Goal: Task Accomplishment & Management: Manage account settings

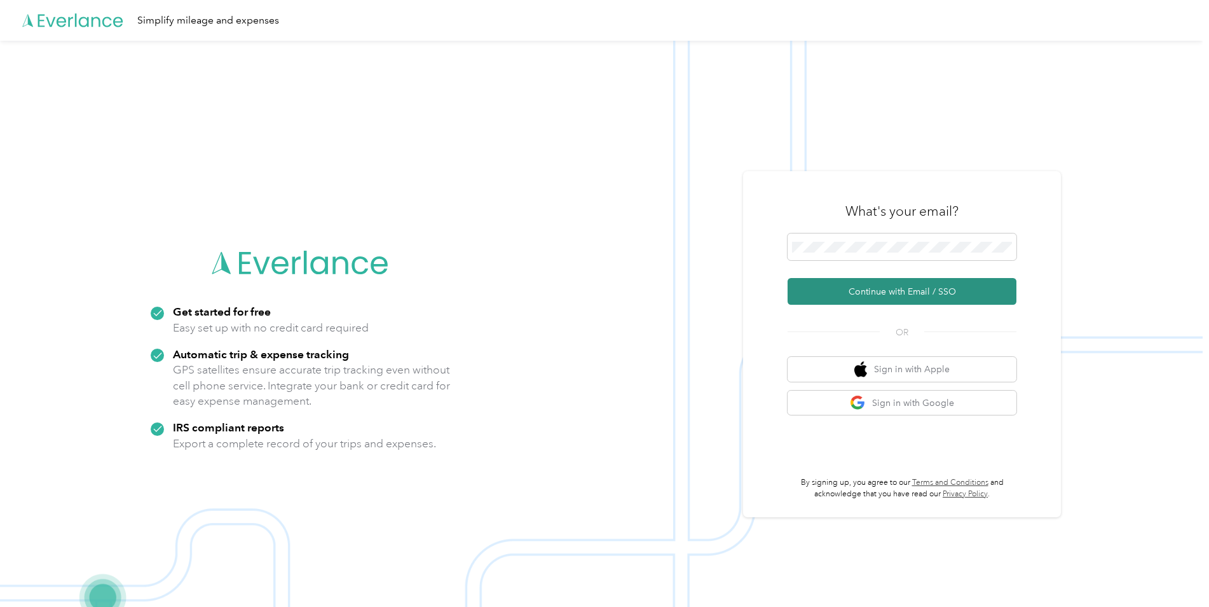
click at [888, 293] on button "Continue with Email / SSO" at bounding box center [902, 291] width 229 height 27
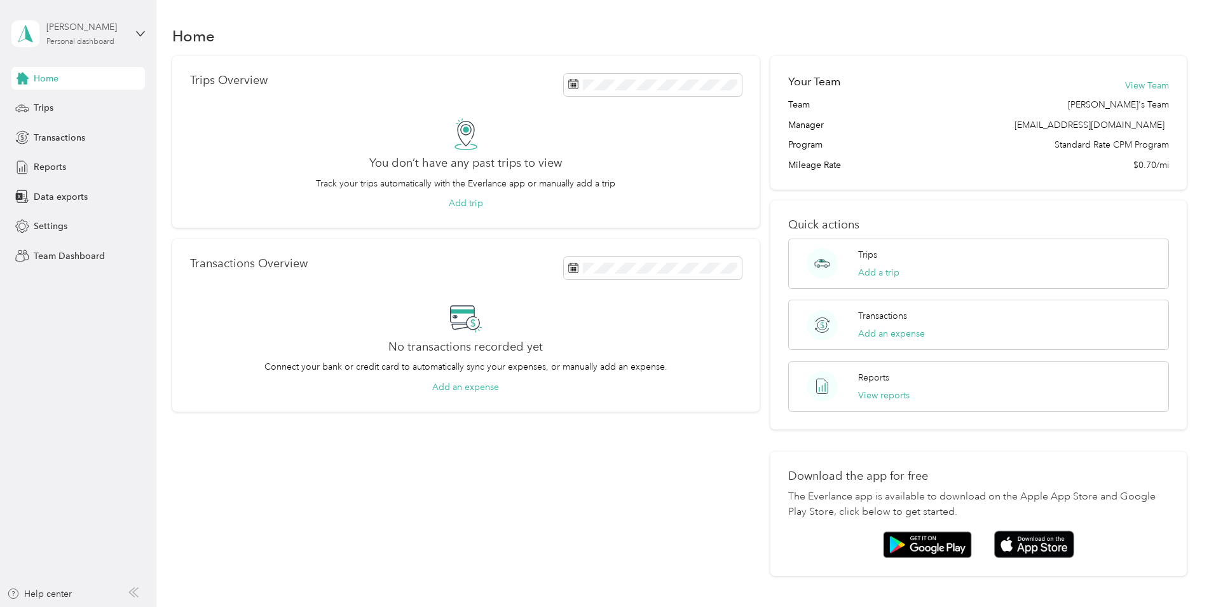
click at [120, 34] on div "[PERSON_NAME] Personal dashboard" at bounding box center [85, 32] width 79 height 25
click at [81, 101] on div "Team dashboard" at bounding box center [57, 104] width 68 height 13
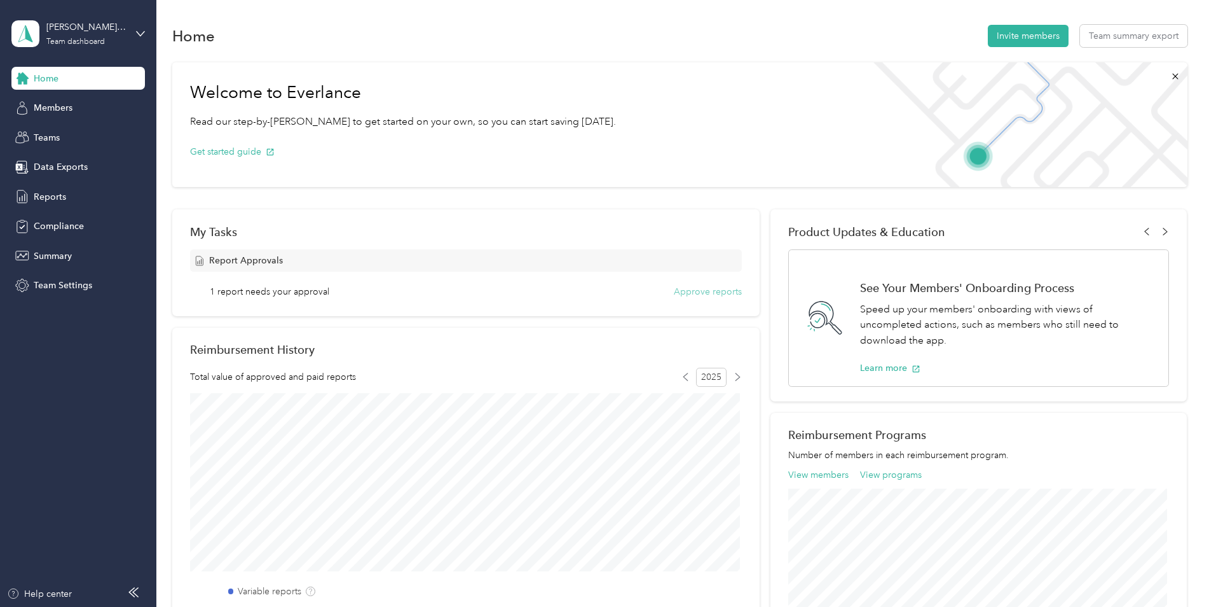
click at [700, 291] on button "Approve reports" at bounding box center [708, 291] width 68 height 13
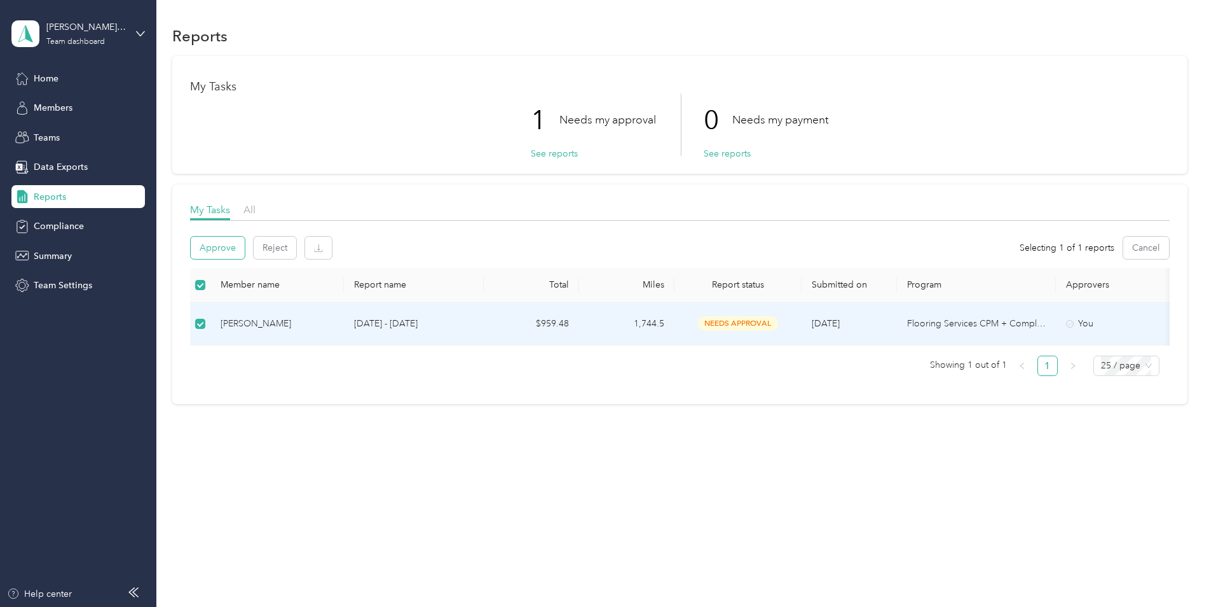
click at [228, 251] on button "Approve" at bounding box center [218, 248] width 54 height 22
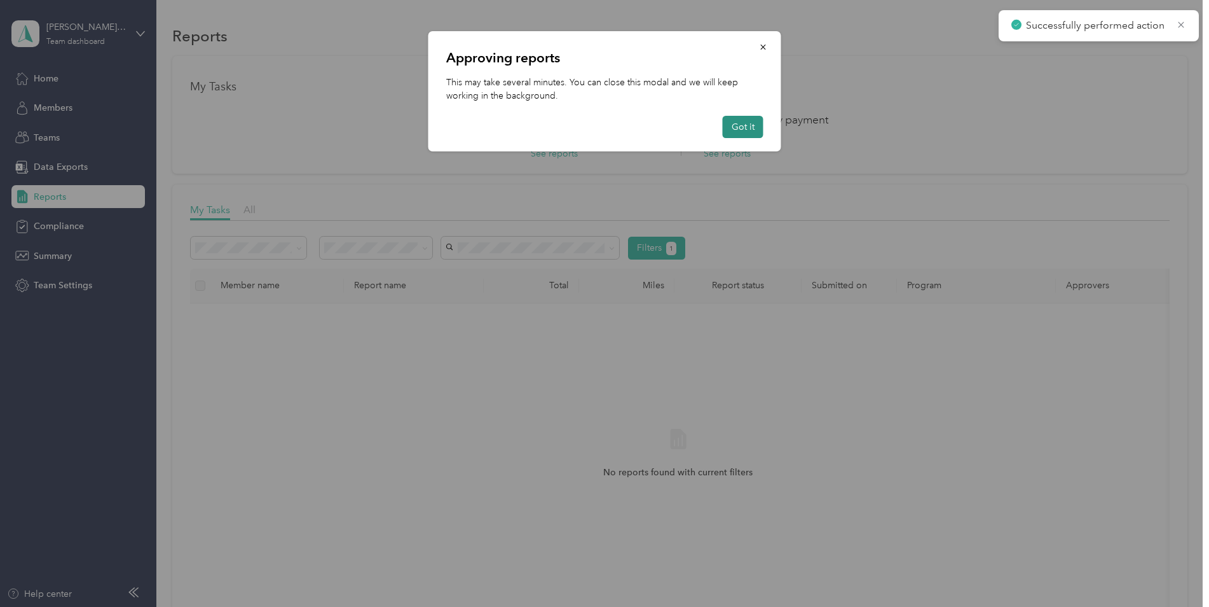
click at [746, 131] on button "Got it" at bounding box center [743, 127] width 41 height 22
